Goal: Task Accomplishment & Management: Manage account settings

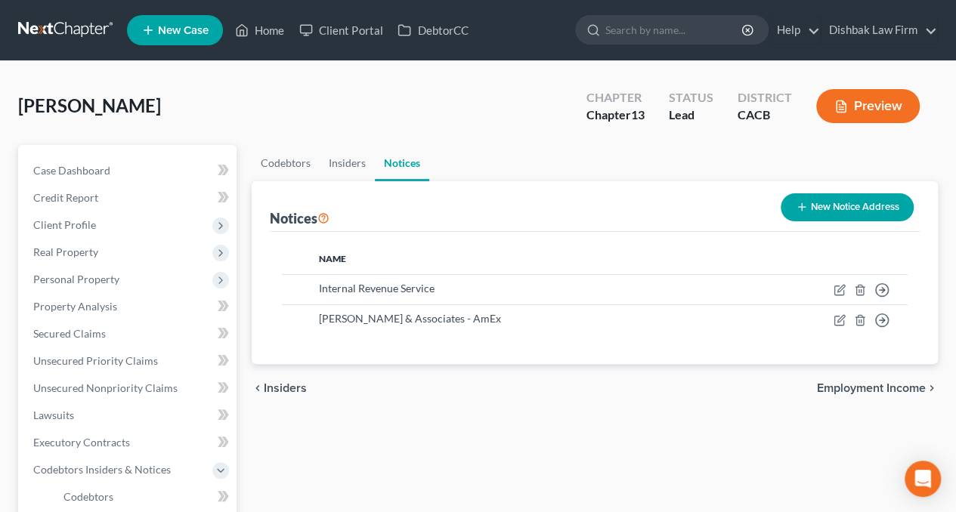
click at [73, 28] on link at bounding box center [66, 30] width 97 height 27
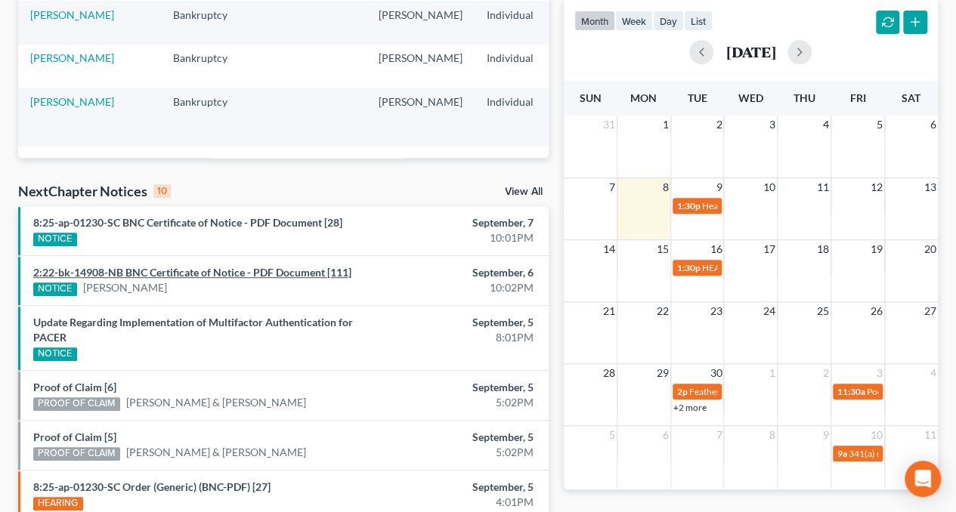
scroll to position [283, 0]
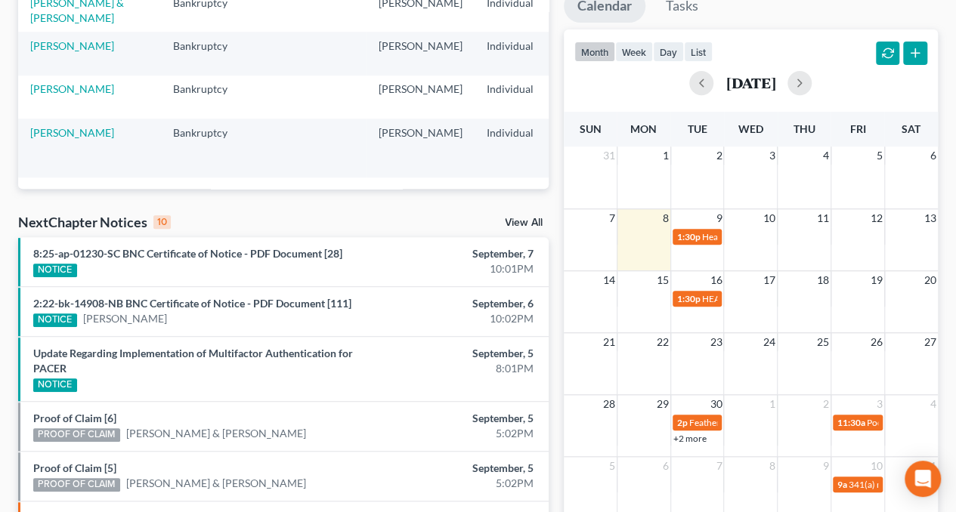
click at [530, 223] on link "View All" at bounding box center [524, 223] width 38 height 11
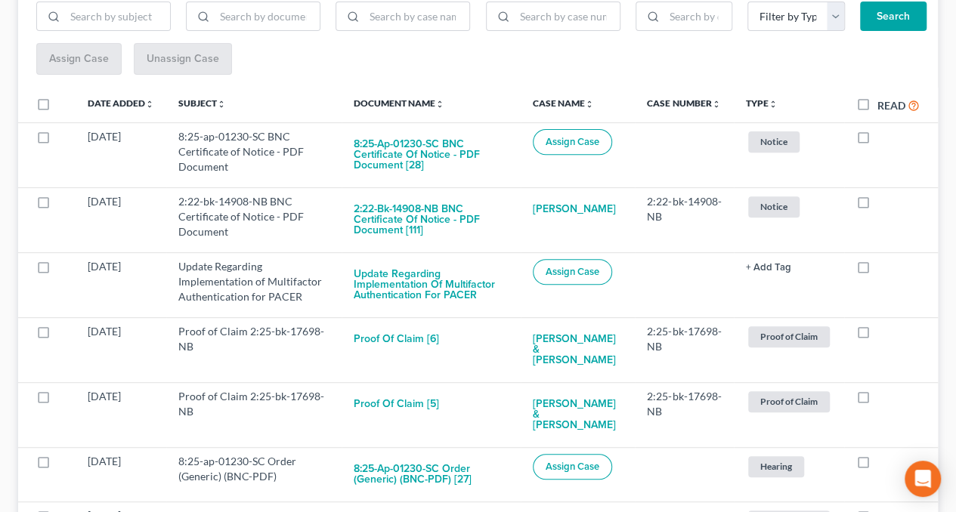
scroll to position [302, 0]
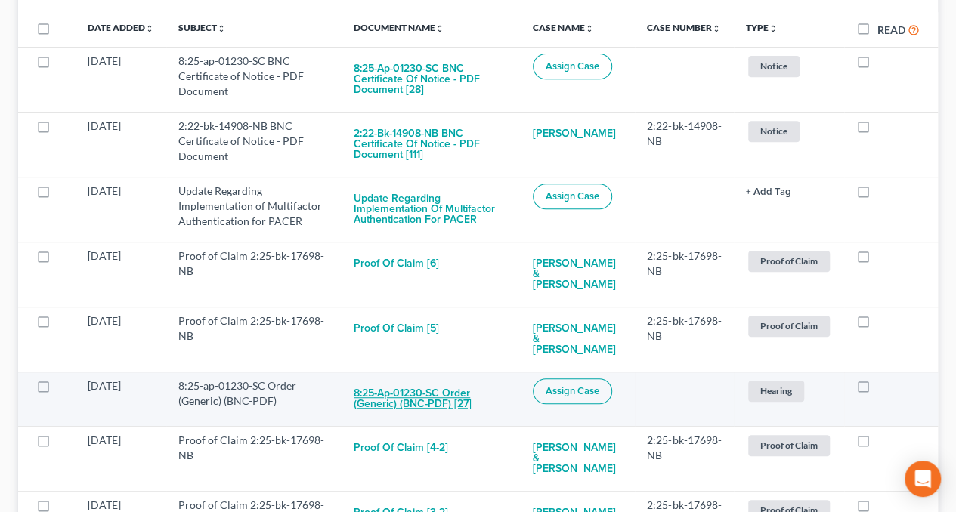
click at [427, 379] on button "8:25-ap-01230-SC Order (Generic) (BNC-PDF) [27]" at bounding box center [431, 399] width 155 height 41
checkbox input "true"
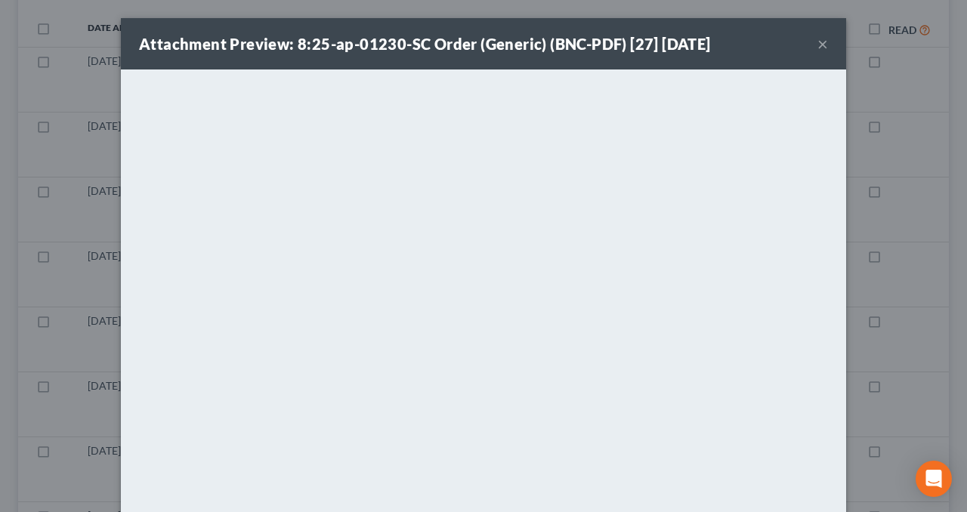
click at [808, 65] on div "Attachment Preview: 8:25-ap-01230-SC Order (Generic) (BNC-PDF) [27] 09/05/2025 ×" at bounding box center [483, 43] width 725 height 51
click at [818, 45] on button "×" at bounding box center [823, 44] width 11 height 18
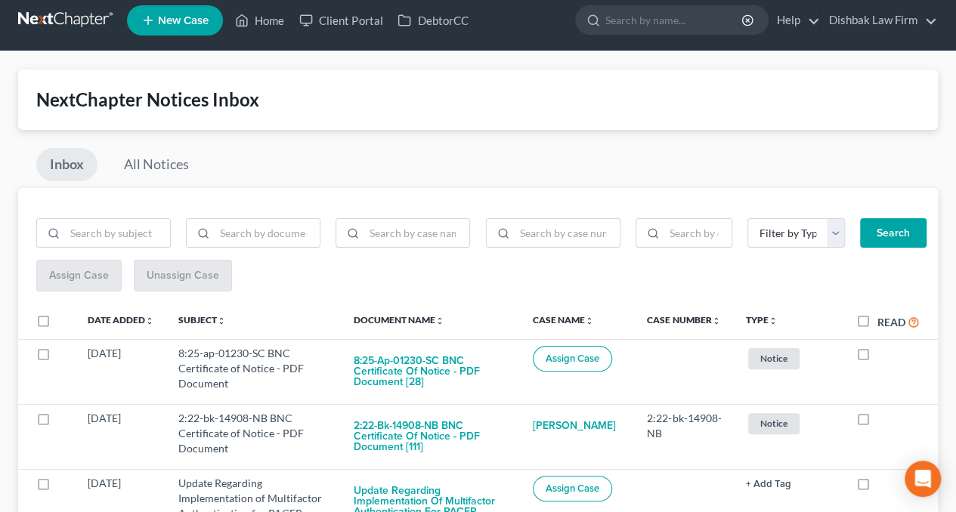
scroll to position [0, 0]
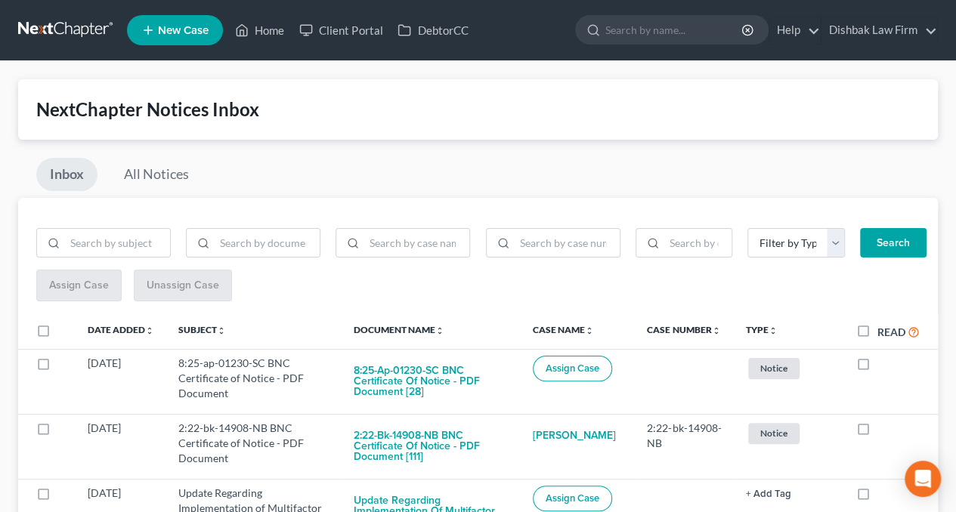
click at [82, 26] on link at bounding box center [66, 30] width 97 height 27
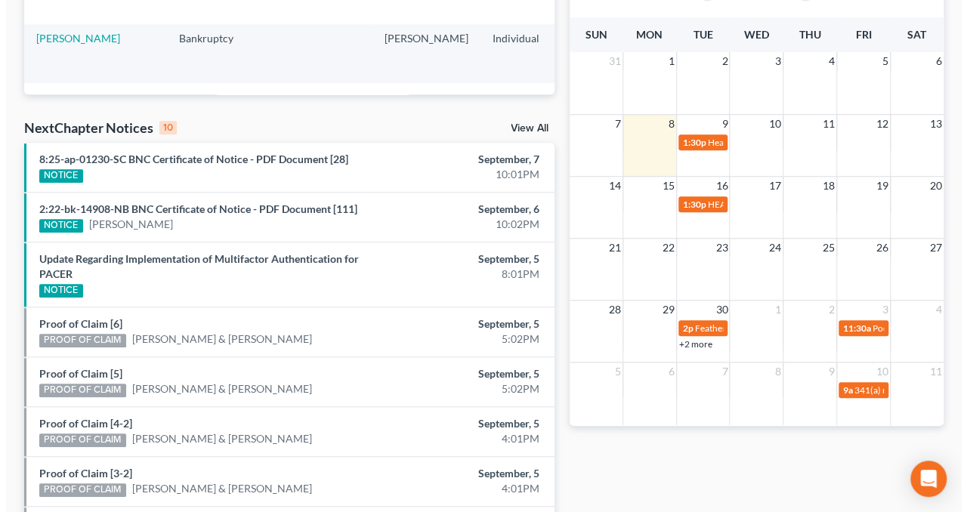
scroll to position [378, 0]
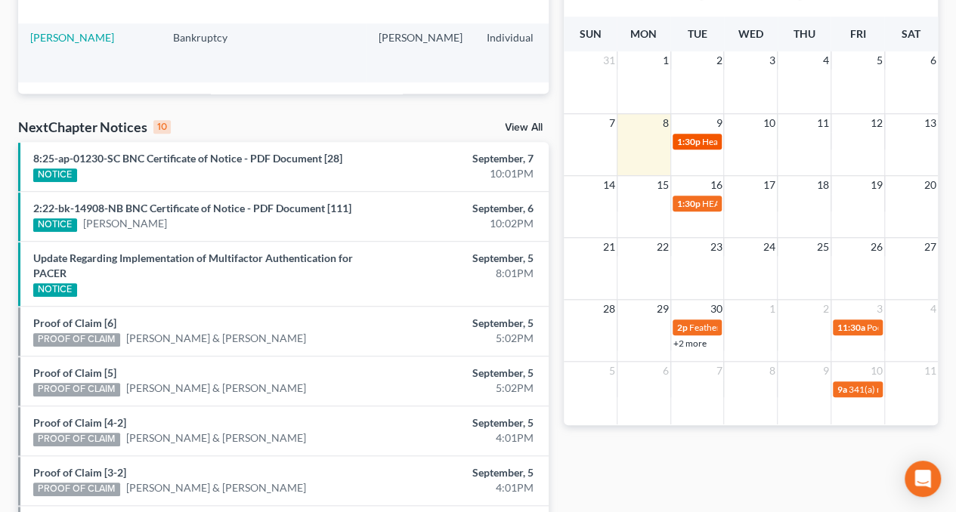
click at [697, 144] on span "1:30p" at bounding box center [688, 141] width 23 height 11
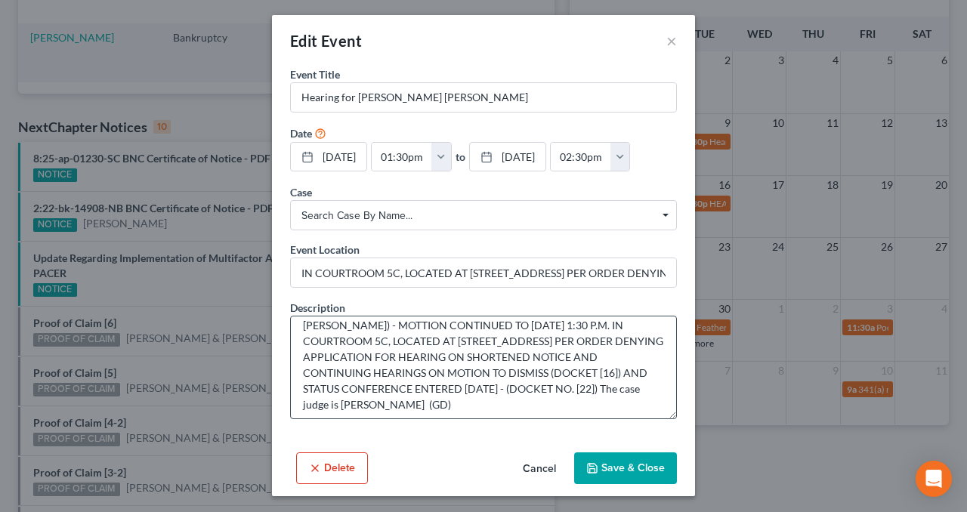
scroll to position [63, 0]
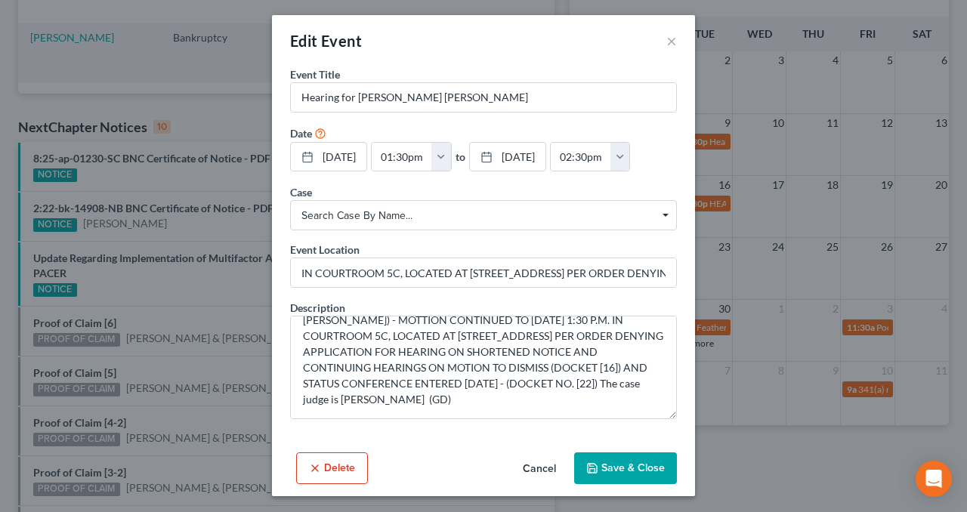
click at [328, 468] on button "Delete" at bounding box center [332, 469] width 72 height 32
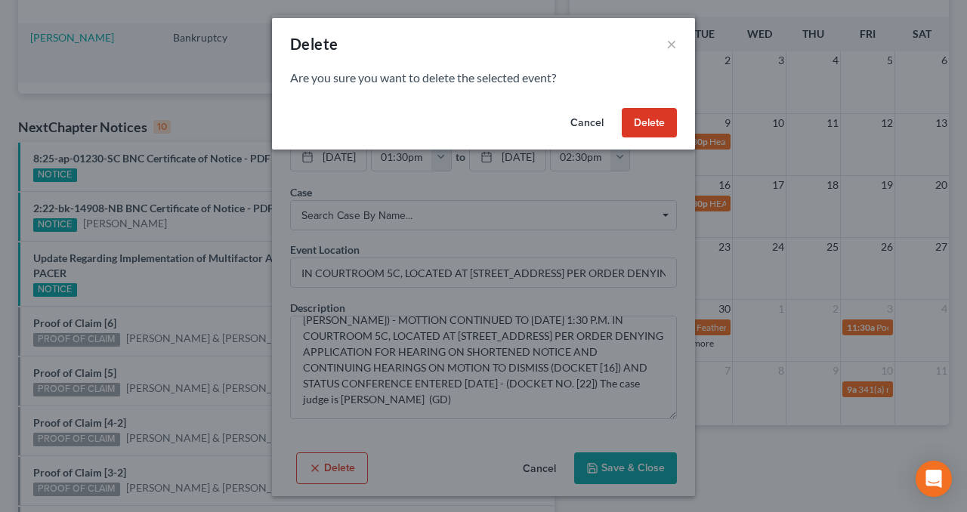
click at [654, 116] on button "Delete" at bounding box center [649, 123] width 55 height 30
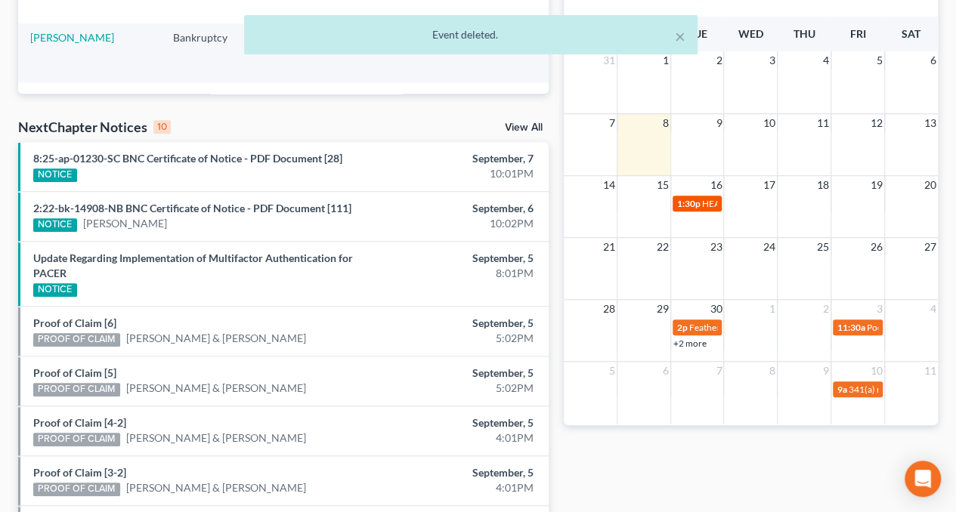
click at [696, 204] on span "1:30p" at bounding box center [688, 203] width 23 height 11
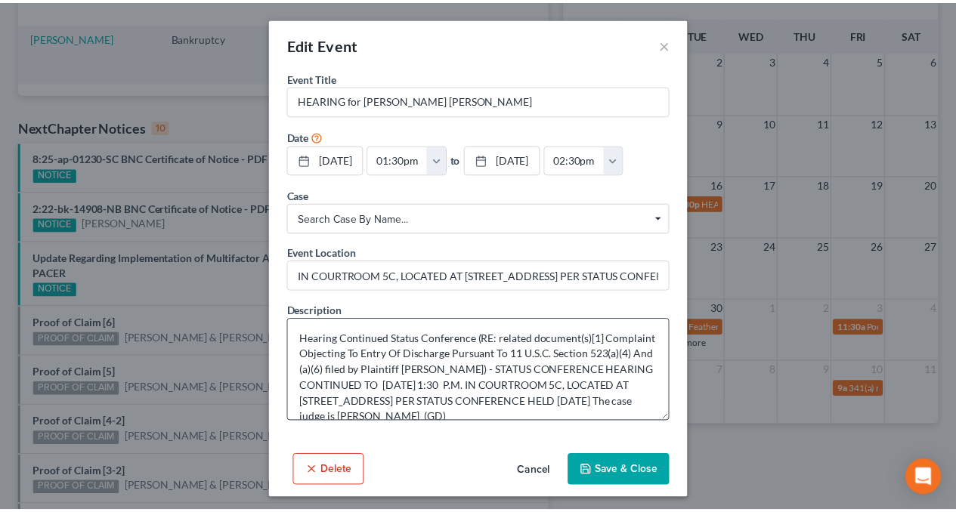
scroll to position [32, 0]
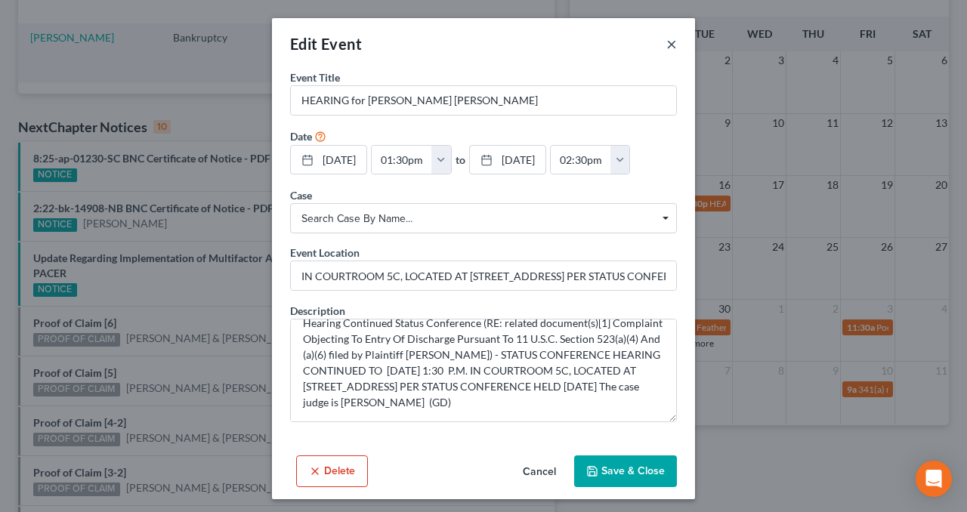
click at [669, 45] on button "×" at bounding box center [671, 44] width 11 height 18
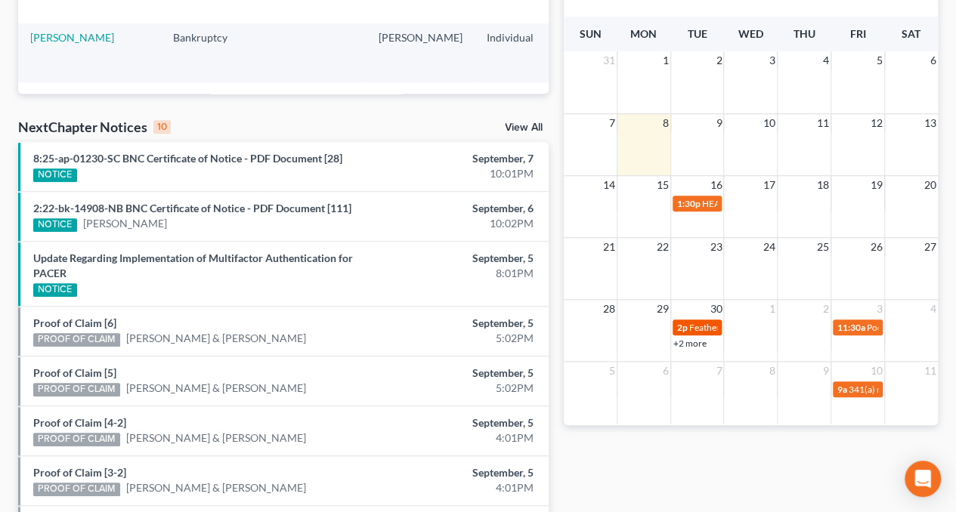
click at [701, 329] on span "Featherby v. Markarian - Status Conf" at bounding box center [771, 327] width 165 height 11
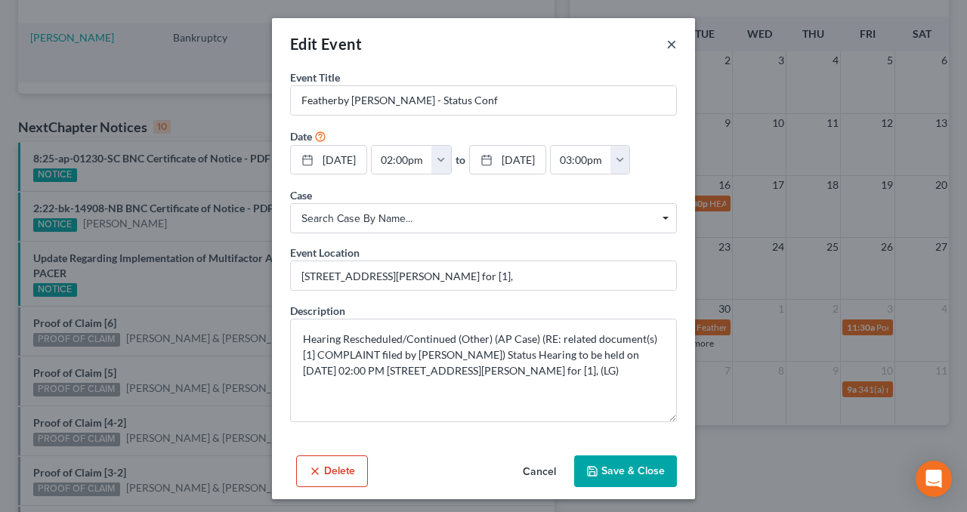
click at [666, 42] on button "×" at bounding box center [671, 44] width 11 height 18
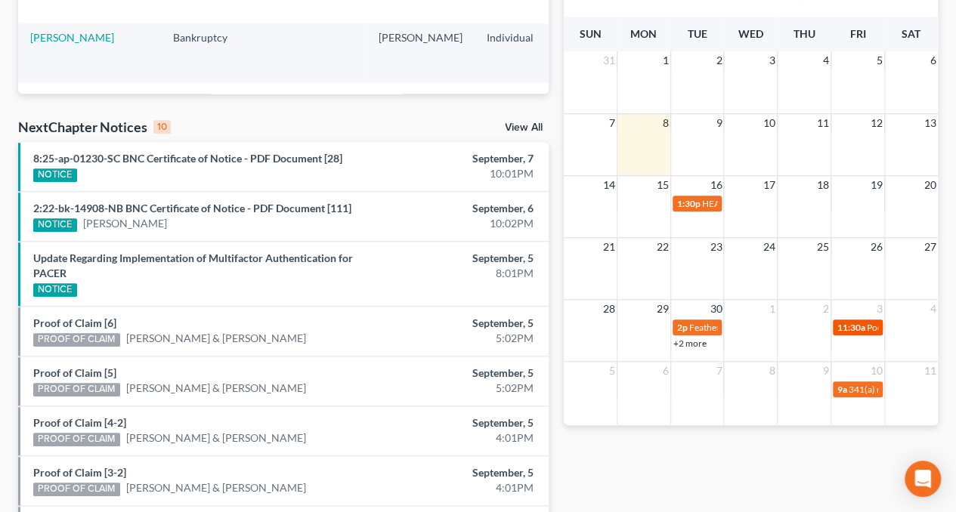
click at [863, 320] on link "11:30a Poorsaeed - Objection" at bounding box center [858, 328] width 50 height 16
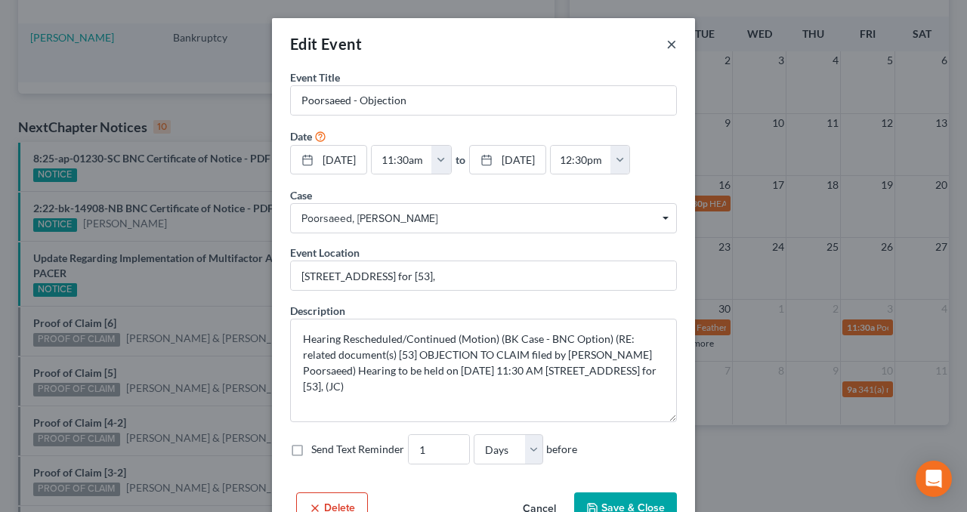
click at [666, 37] on button "×" at bounding box center [671, 44] width 11 height 18
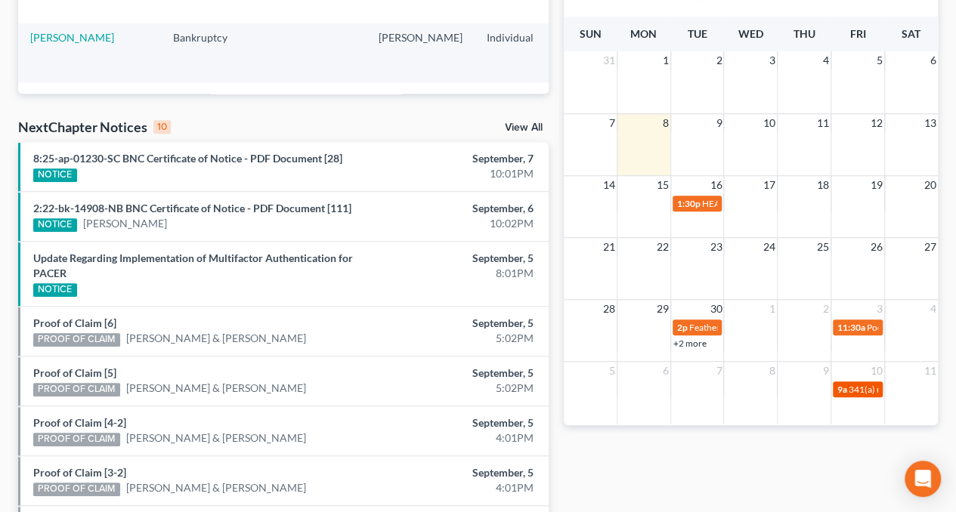
click at [852, 395] on link "9a 341(a) meeting for Daniel Soria & Alejandra Soria" at bounding box center [858, 390] width 50 height 16
select select "Days"
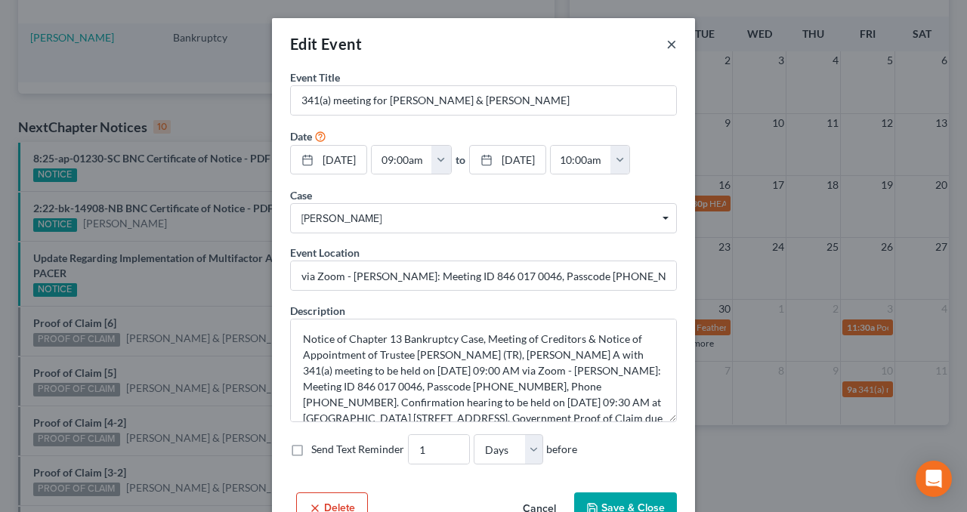
click at [666, 41] on button "×" at bounding box center [671, 44] width 11 height 18
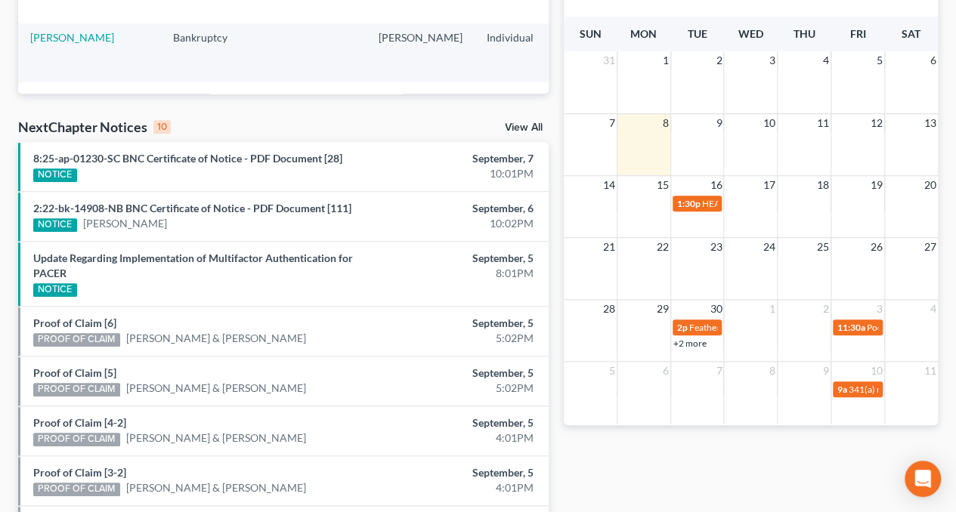
click at [691, 342] on link "+2 more" at bounding box center [689, 343] width 33 height 11
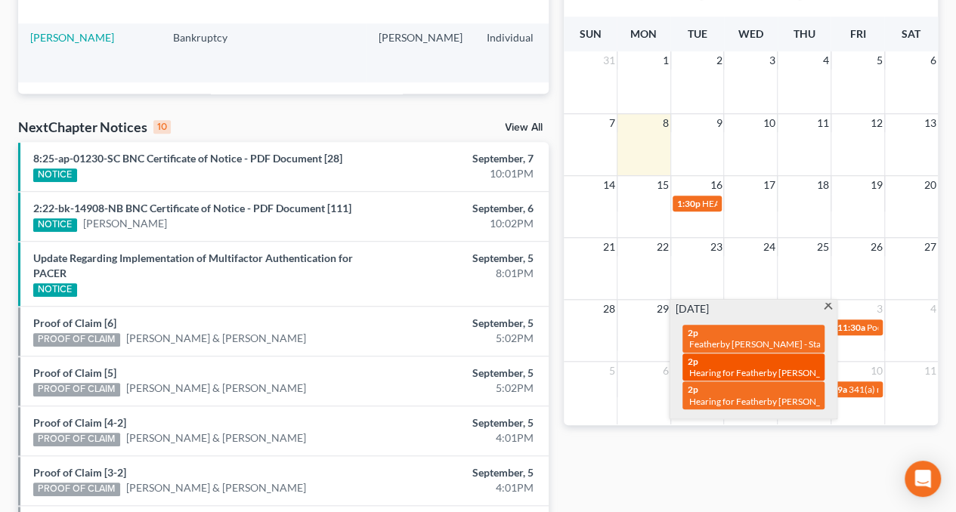
click at [780, 368] on span "Hearing for Featherby v. Markarian" at bounding box center [768, 372] width 160 height 11
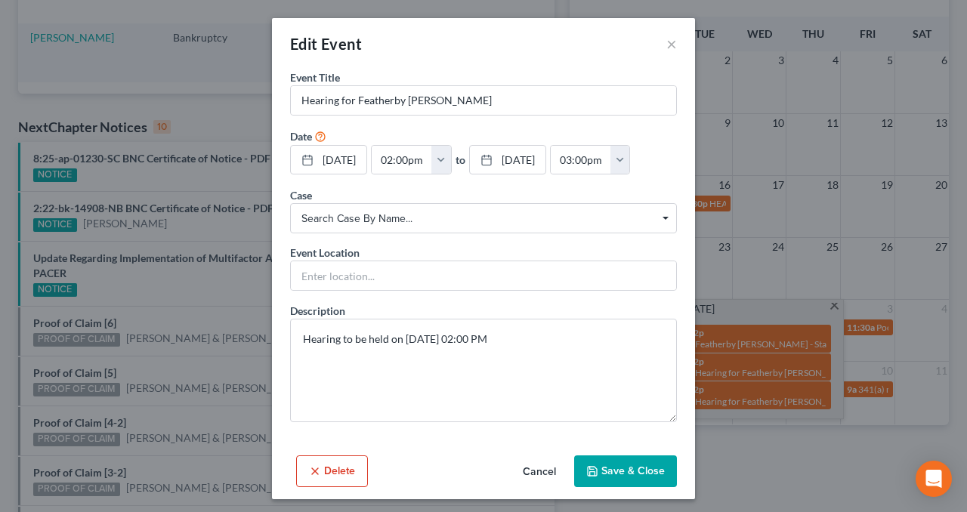
click at [672, 40] on div "Edit Event ×" at bounding box center [483, 43] width 423 height 51
click at [666, 42] on button "×" at bounding box center [671, 44] width 11 height 18
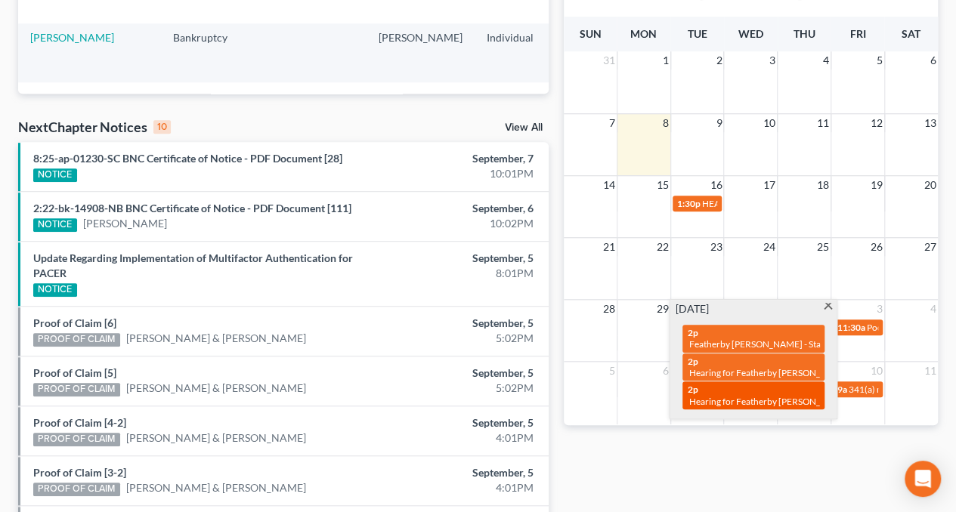
click at [722, 409] on link "2p Hearing for Featherby v. Markarian" at bounding box center [753, 396] width 142 height 28
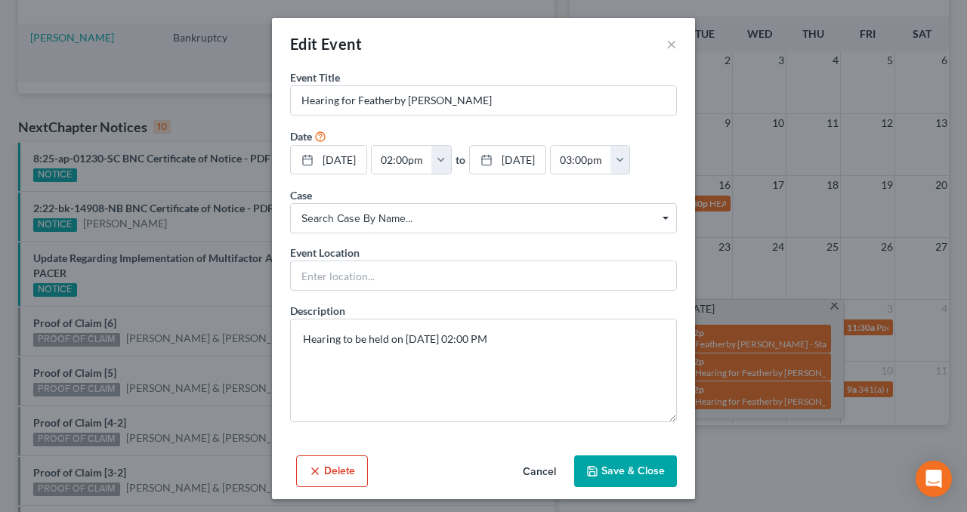
click at [323, 473] on button "Delete" at bounding box center [332, 472] width 72 height 32
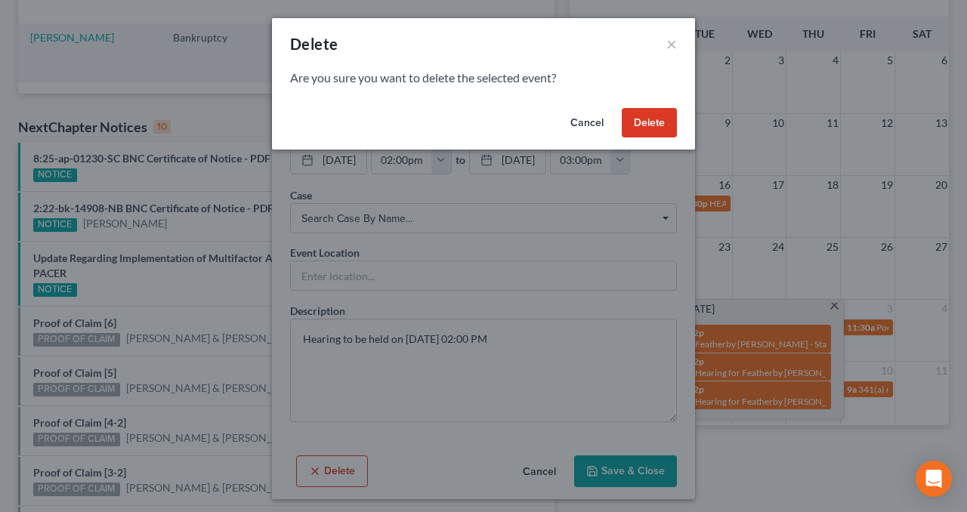
click at [657, 121] on button "Delete" at bounding box center [649, 123] width 55 height 30
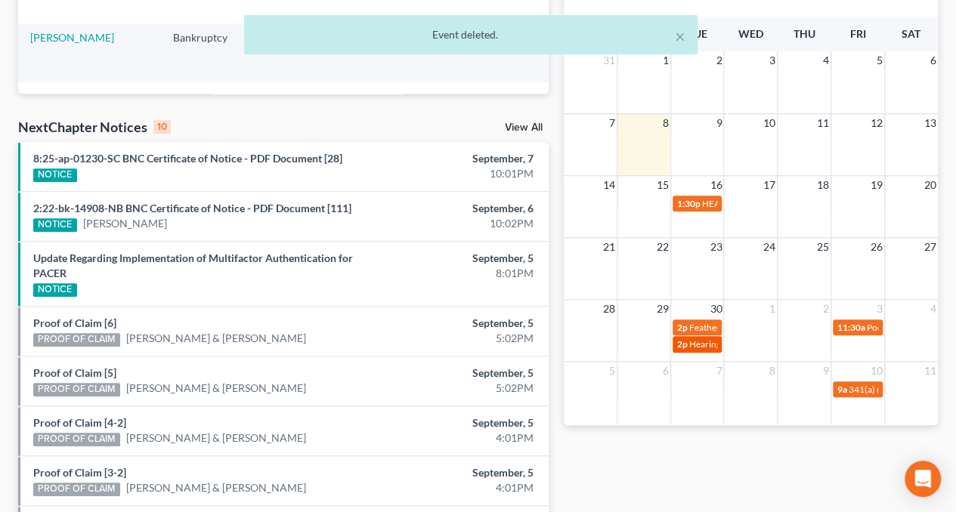
click at [693, 344] on span "Hearing for Featherby v. Markarian" at bounding box center [769, 343] width 160 height 11
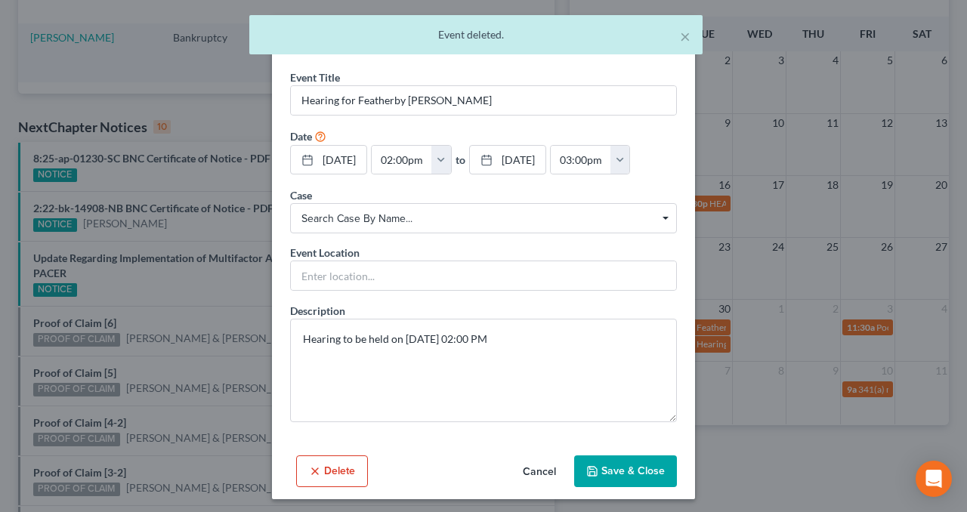
click at [317, 469] on button "Delete" at bounding box center [332, 472] width 72 height 32
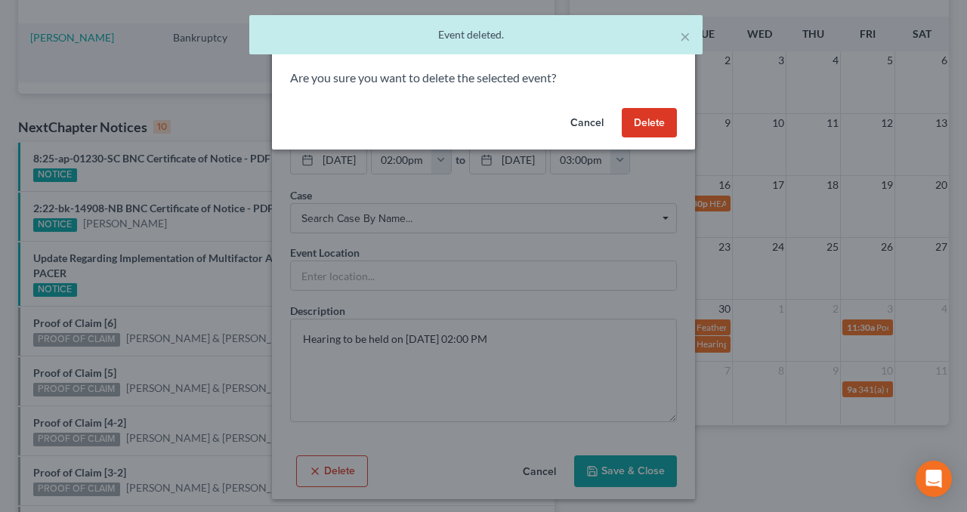
click at [660, 116] on button "Delete" at bounding box center [649, 123] width 55 height 30
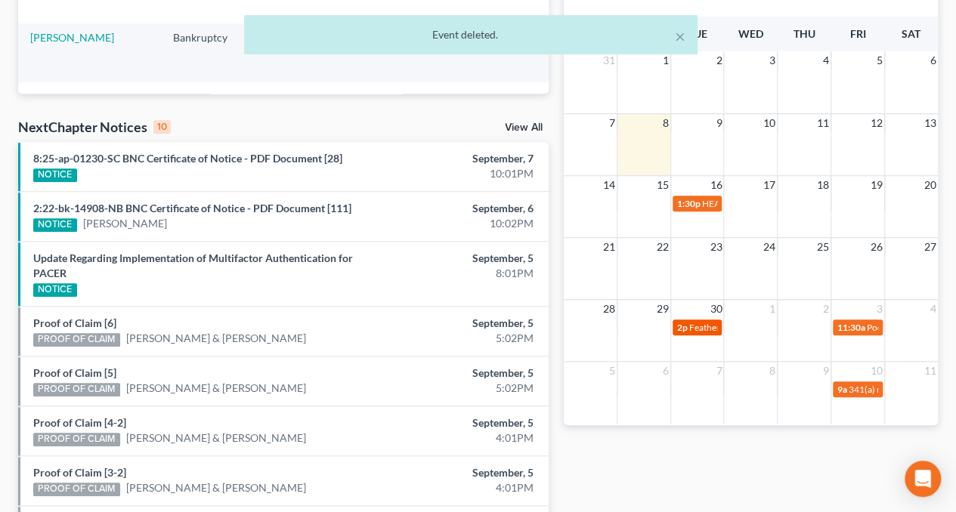
click at [691, 326] on span "Featherby v. Markarian - Status Conf" at bounding box center [771, 327] width 165 height 11
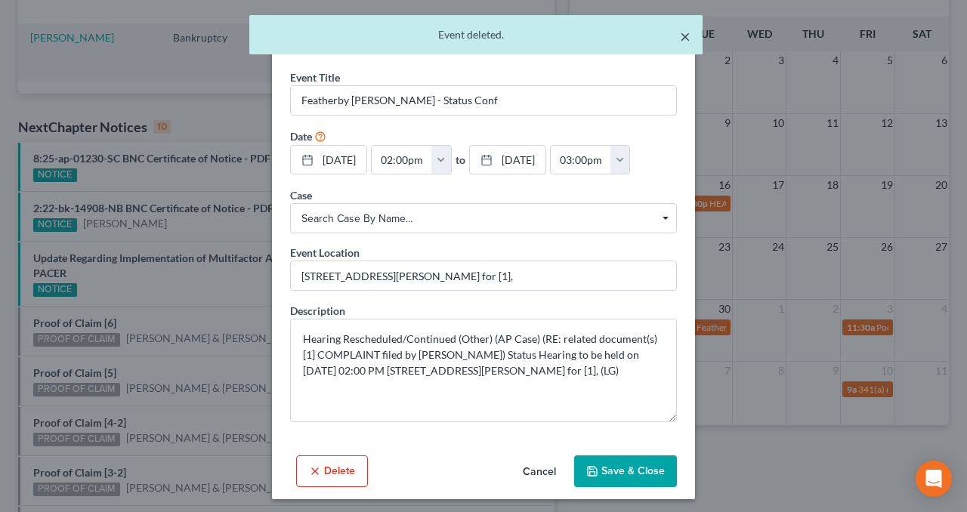
click at [689, 36] on button "×" at bounding box center [685, 36] width 11 height 18
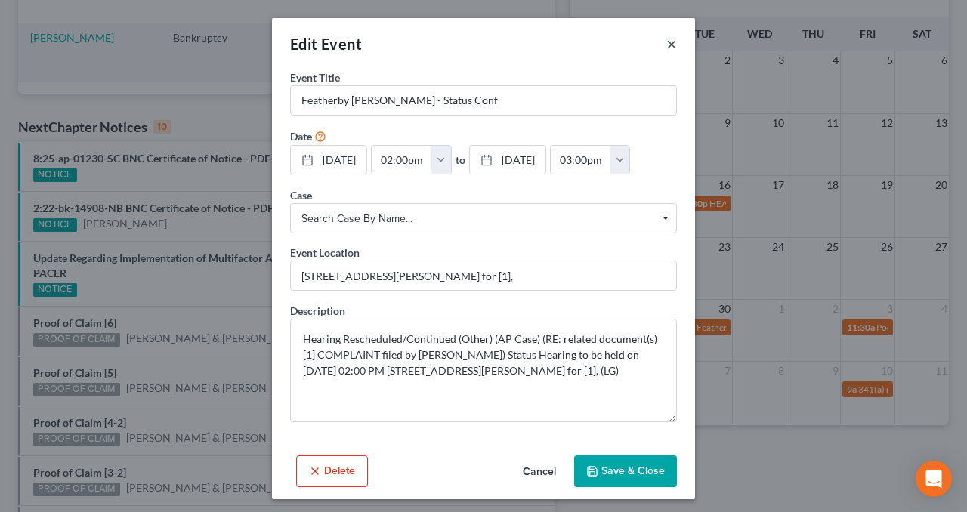
click at [666, 45] on button "×" at bounding box center [671, 44] width 11 height 18
